Goal: Task Accomplishment & Management: Complete application form

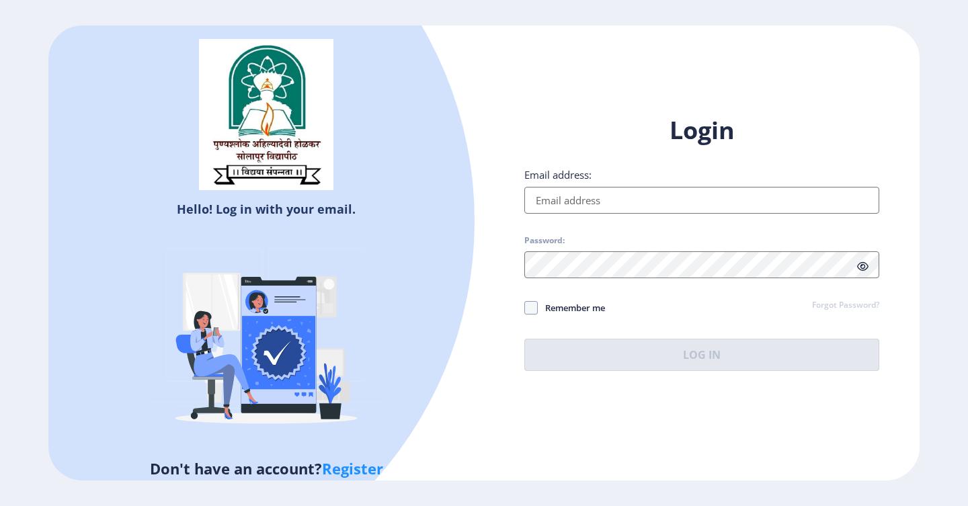
type input "[EMAIL_ADDRESS][DOMAIN_NAME]"
click at [570, 309] on span "Remember me" at bounding box center [571, 308] width 67 height 16
click at [525, 308] on input "Remember me" at bounding box center [524, 307] width 1 height 1
checkbox input "true"
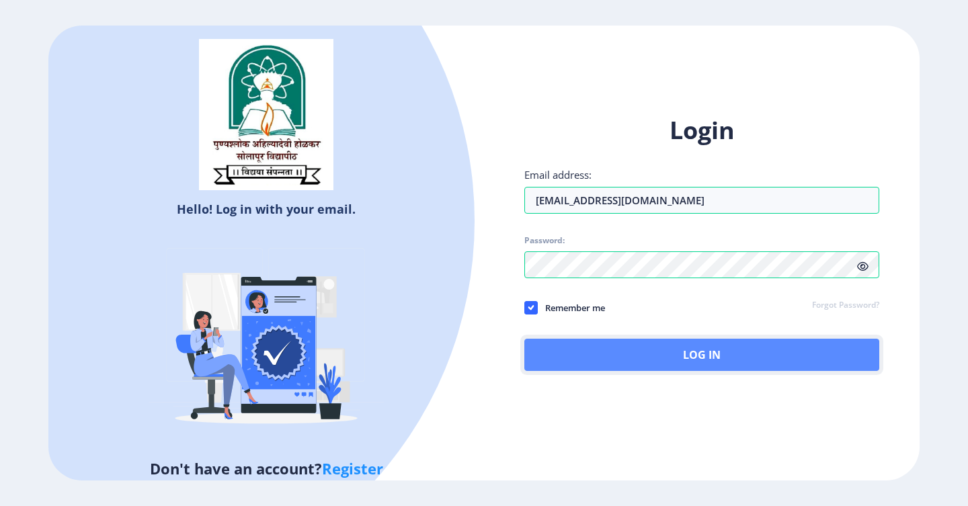
click at [575, 343] on button "Log In" at bounding box center [701, 355] width 355 height 32
